Goal: Information Seeking & Learning: Learn about a topic

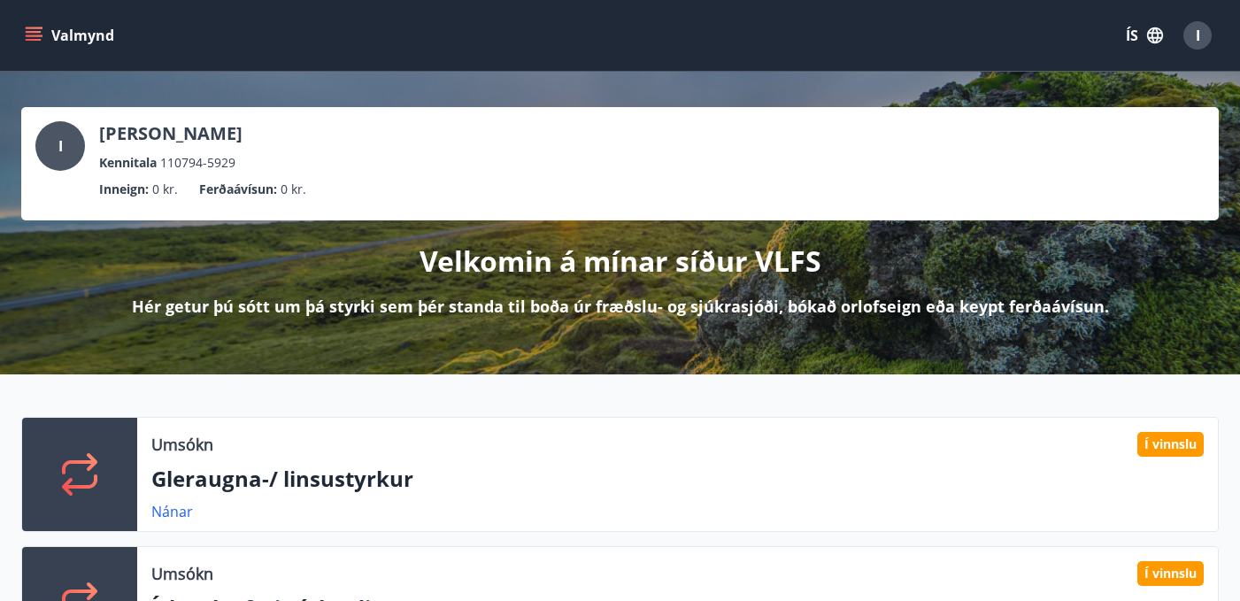
click at [1137, 29] on button "ÍS" at bounding box center [1144, 35] width 57 height 32
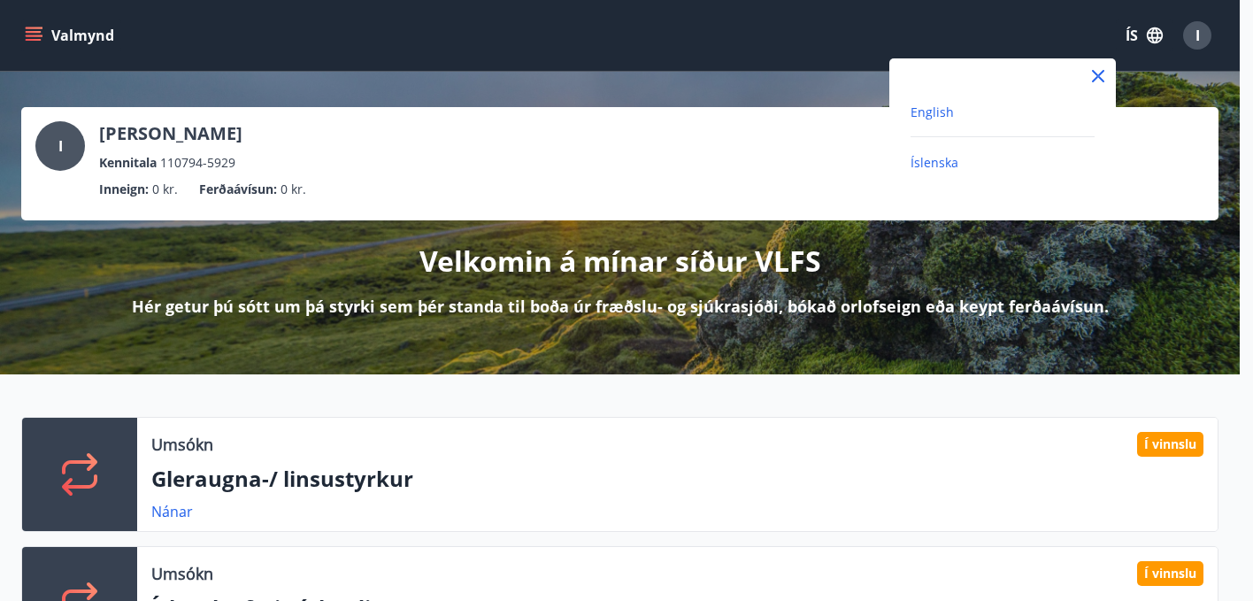
click at [934, 111] on span "English" at bounding box center [931, 112] width 43 height 17
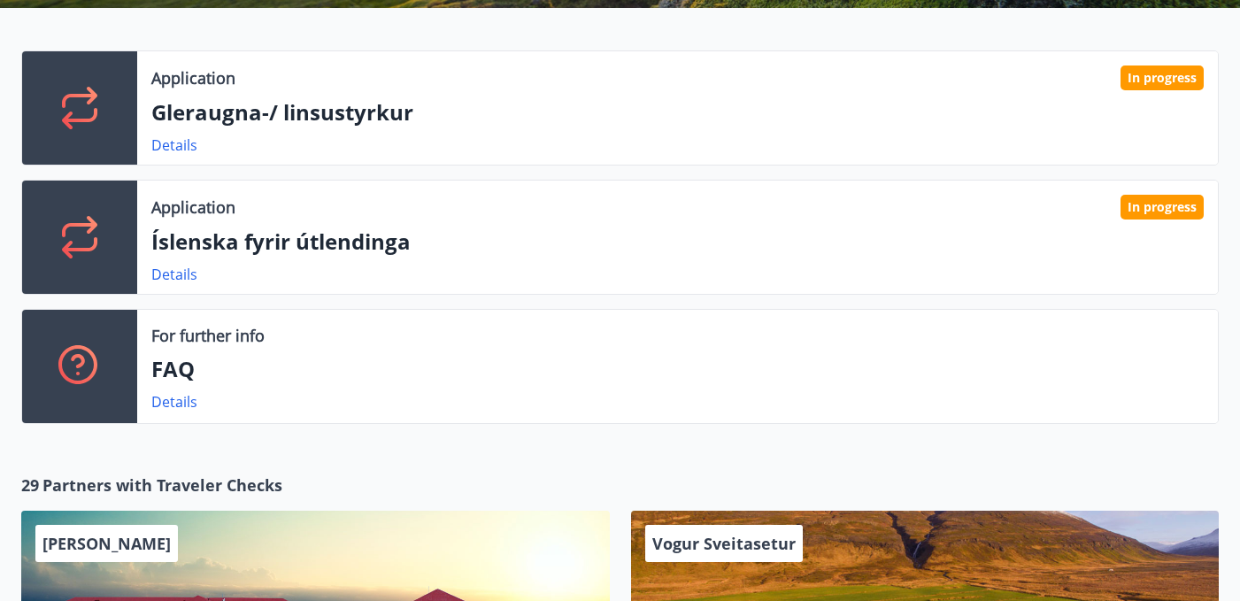
scroll to position [200, 0]
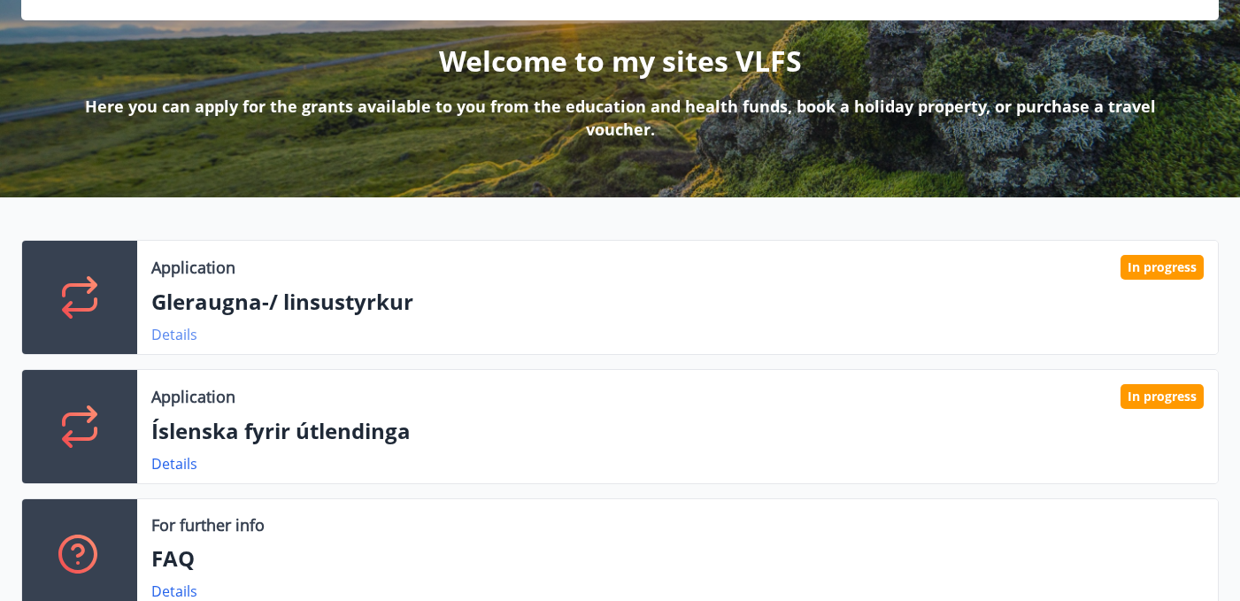
click at [178, 325] on link "Details" at bounding box center [174, 334] width 46 height 19
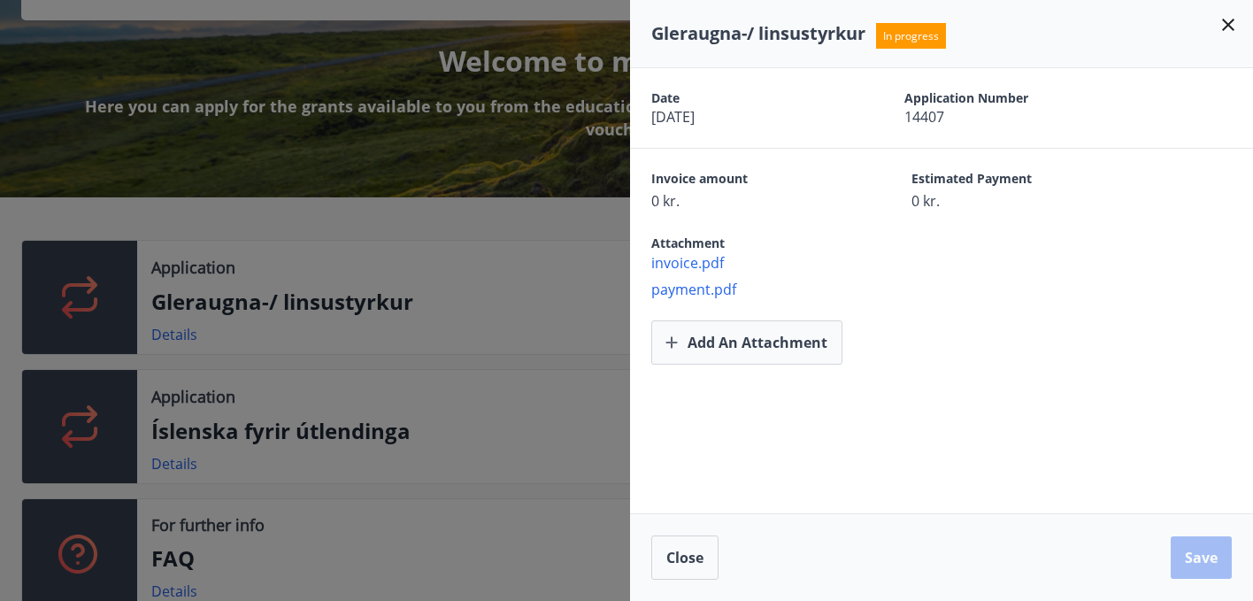
click at [491, 257] on div at bounding box center [626, 300] width 1253 height 601
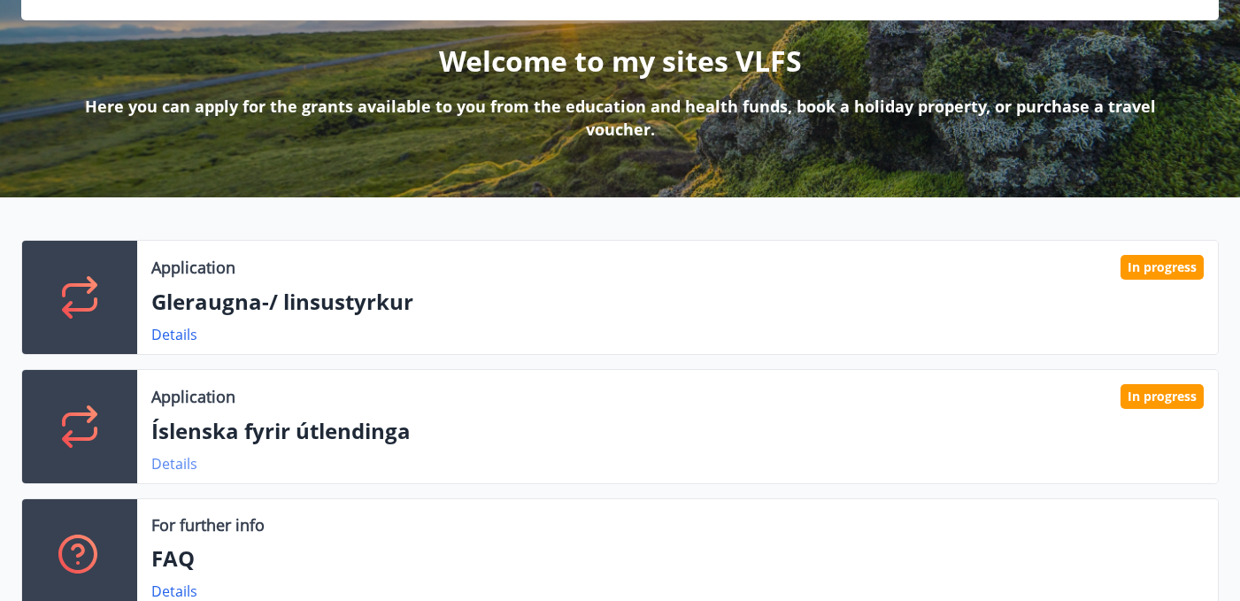
click at [186, 454] on link "Details" at bounding box center [174, 463] width 46 height 19
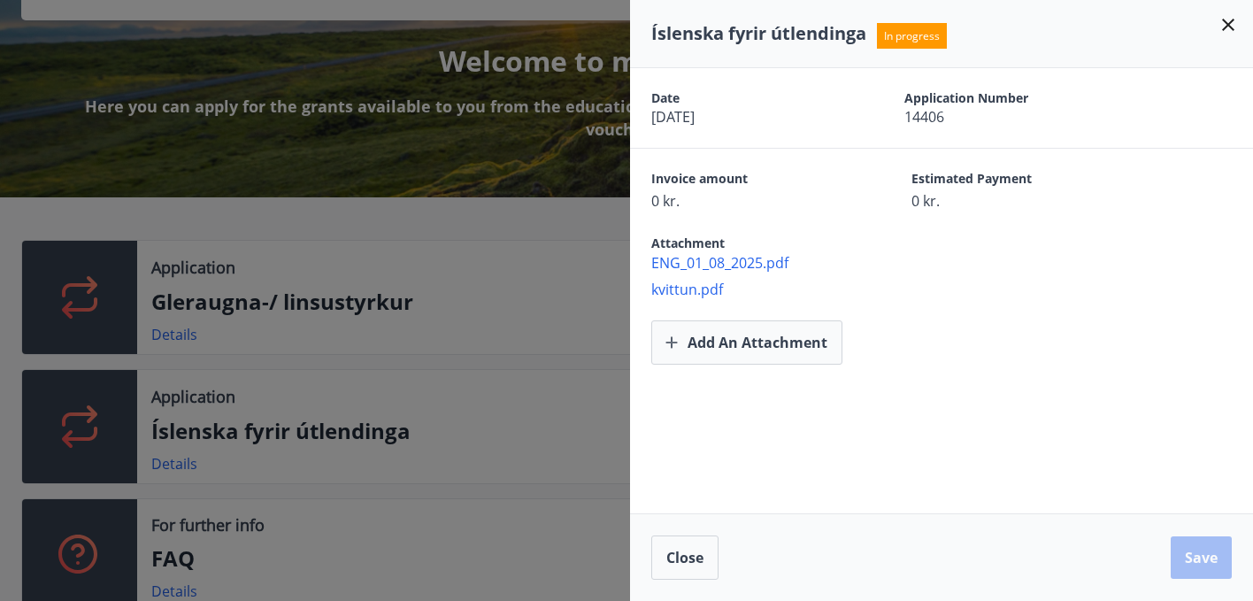
click at [391, 311] on div at bounding box center [626, 300] width 1253 height 601
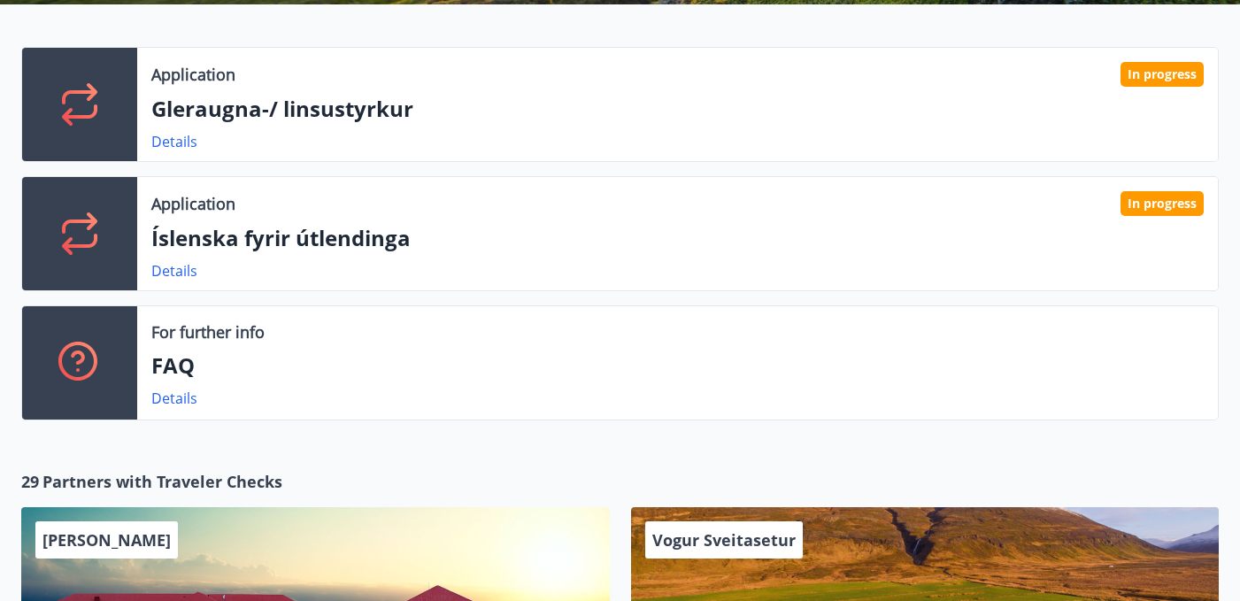
scroll to position [0, 0]
